Goal: Check status: Check status

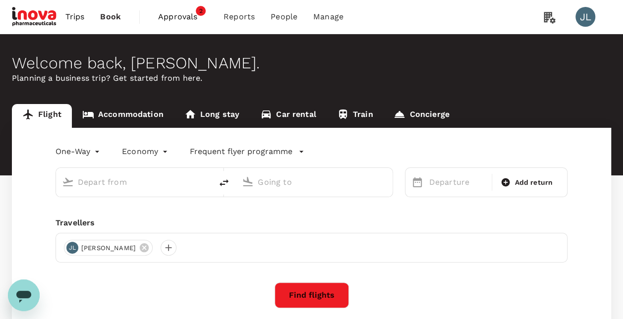
type input "roundtrip"
type input "business"
type input "[GEOGRAPHIC_DATA] ([PERSON_NAME])"
type input "Suvarnabhumi Intl (BKK)"
type input "[GEOGRAPHIC_DATA] ([PERSON_NAME])"
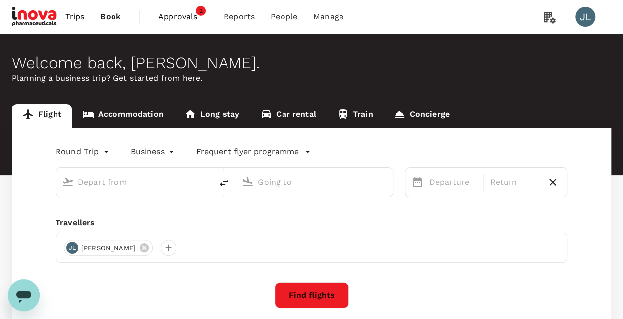
type input "Suvarnabhumi Intl (BKK)"
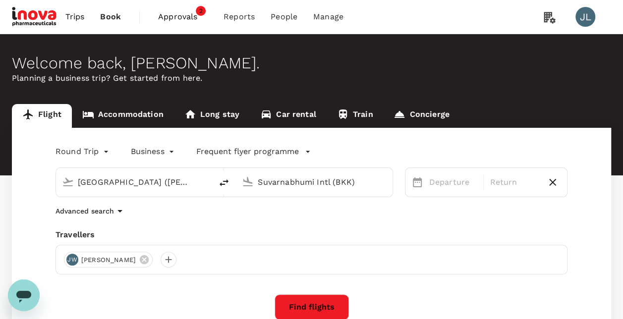
click at [190, 17] on span "Approvals" at bounding box center [183, 17] width 50 height 12
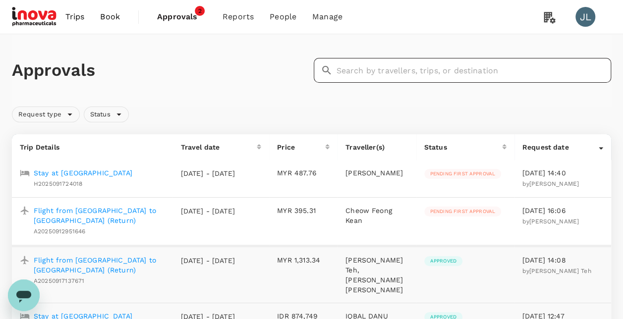
click at [382, 68] on input "text" at bounding box center [473, 70] width 275 height 25
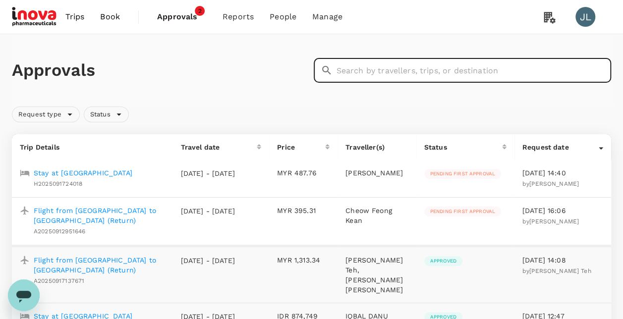
paste input "A20250909358693"
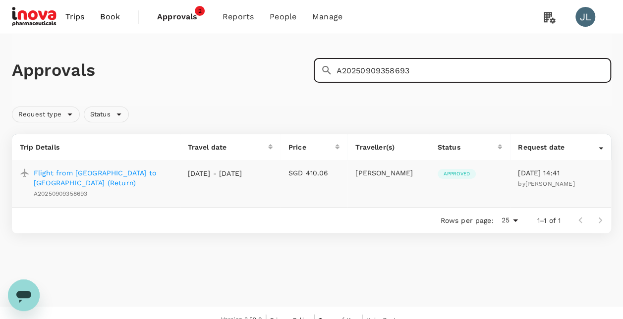
type input "A20250909358693"
click at [127, 172] on p "Flight from [GEOGRAPHIC_DATA] to [GEOGRAPHIC_DATA] (Return)" at bounding box center [103, 178] width 138 height 20
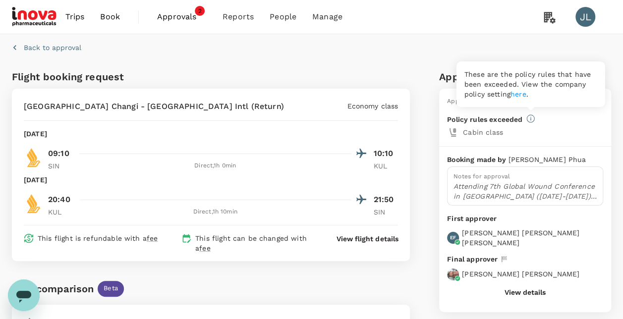
click at [531, 118] on icon at bounding box center [530, 118] width 8 height 8
click at [520, 96] on link "here" at bounding box center [518, 94] width 16 height 8
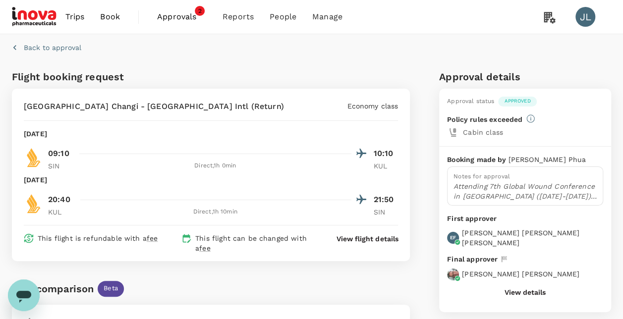
click at [523, 288] on button "View details" at bounding box center [524, 292] width 41 height 8
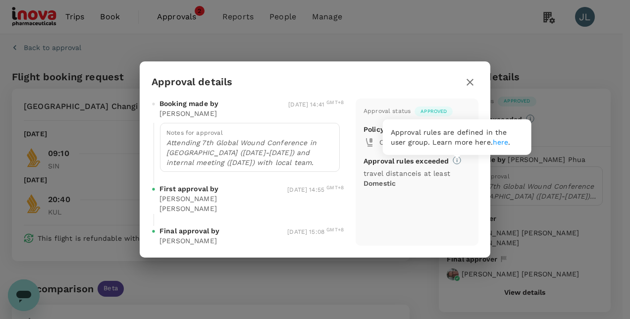
click at [457, 164] on icon at bounding box center [457, 160] width 8 height 8
click at [493, 141] on link "here" at bounding box center [501, 142] width 16 height 8
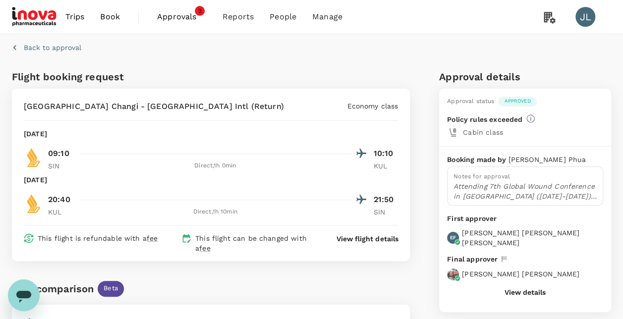
click at [519, 288] on button "View details" at bounding box center [524, 292] width 41 height 8
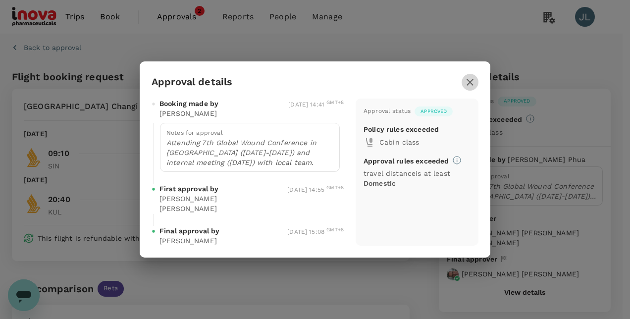
click at [475, 88] on icon "button" at bounding box center [470, 82] width 12 height 12
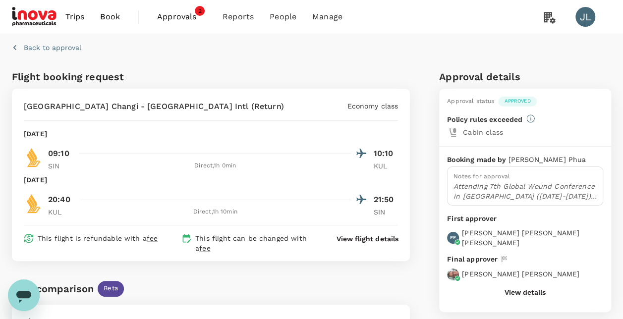
click at [186, 14] on span "Approvals" at bounding box center [182, 17] width 50 height 12
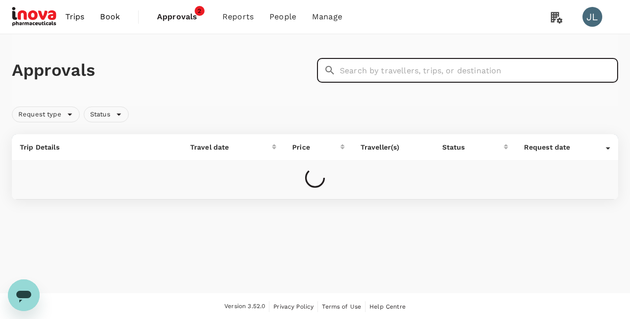
click at [383, 66] on input "text" at bounding box center [479, 70] width 278 height 25
paste input "A20250908145094"
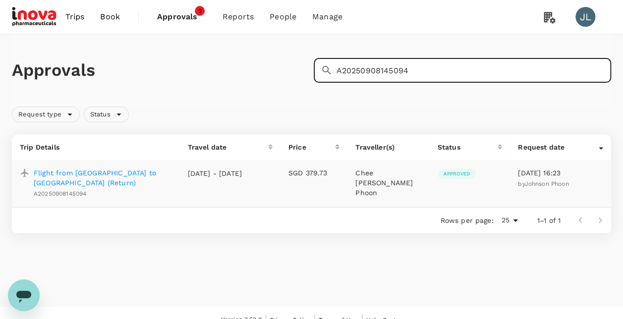
type input "A20250908145094"
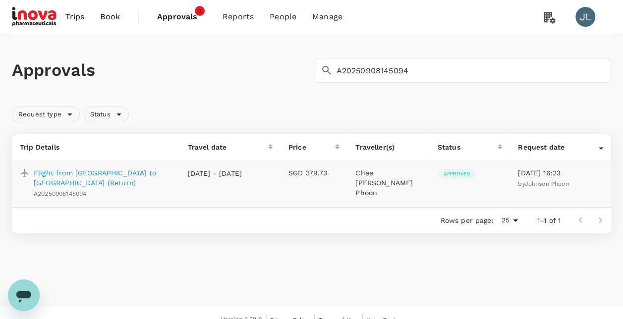
click at [124, 176] on p "Flight from [GEOGRAPHIC_DATA] to [GEOGRAPHIC_DATA] (Return)" at bounding box center [103, 178] width 138 height 20
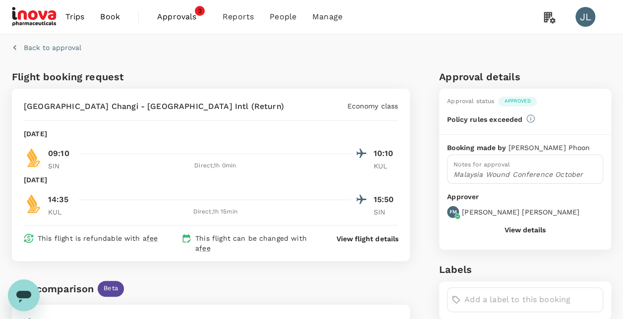
click at [531, 229] on button "View details" at bounding box center [524, 230] width 41 height 8
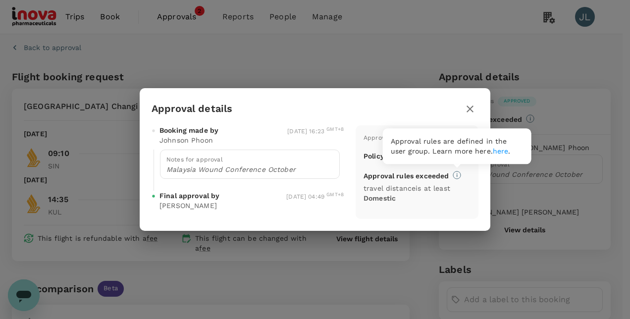
click at [493, 153] on link "here" at bounding box center [501, 151] width 16 height 8
